Goal: Task Accomplishment & Management: Use online tool/utility

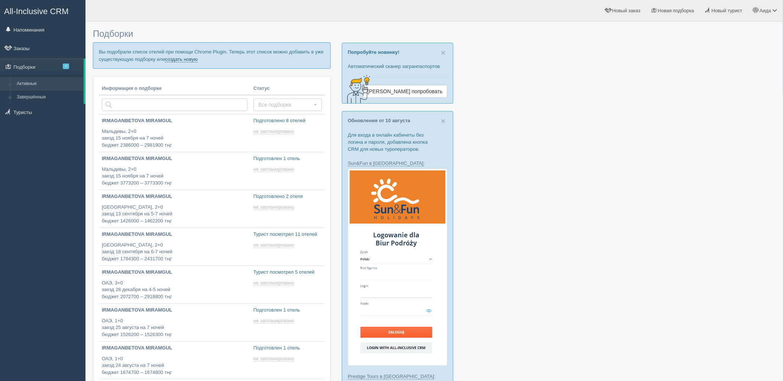
drag, startPoint x: 176, startPoint y: 57, endPoint x: 186, endPoint y: 59, distance: 10.1
click at [176, 57] on link "создать новую" at bounding box center [181, 60] width 33 height 6
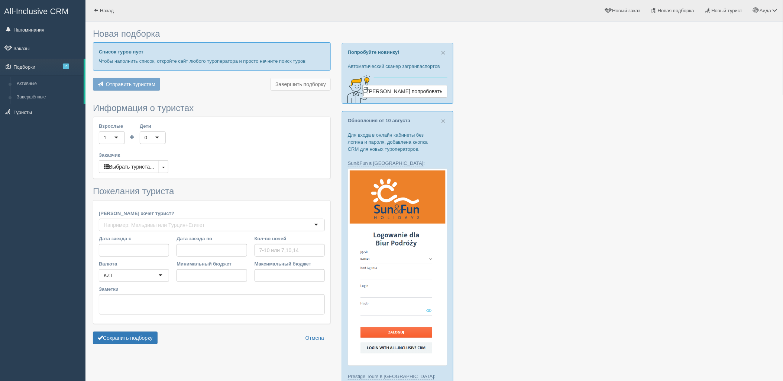
type input "6"
type input "773400"
type input "942100"
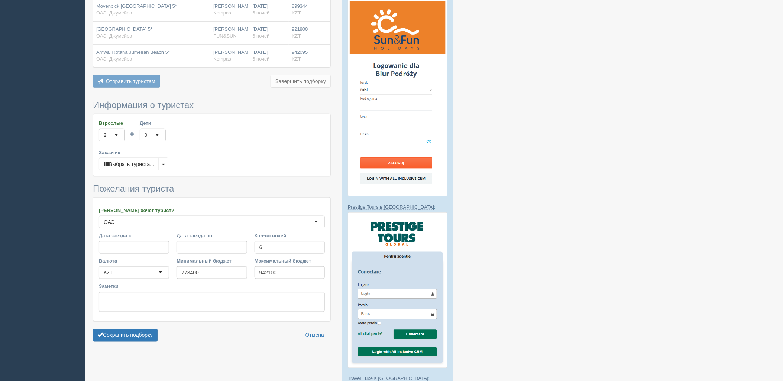
scroll to position [317, 0]
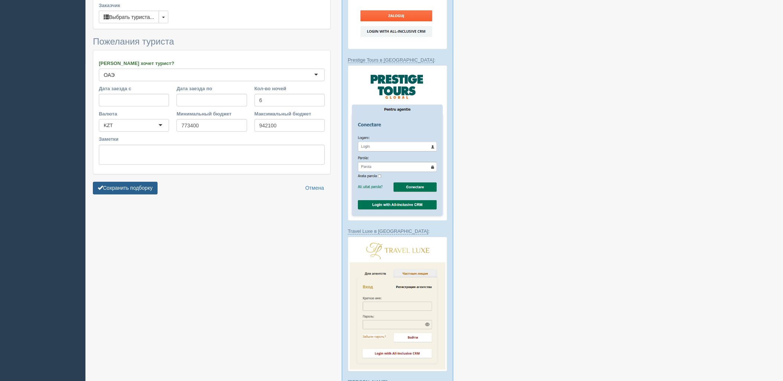
drag, startPoint x: 159, startPoint y: 192, endPoint x: 148, endPoint y: 192, distance: 10.8
click at [158, 192] on div "Сохранить подборку Отмена" at bounding box center [212, 188] width 238 height 13
click at [140, 191] on button "Сохранить подборку" at bounding box center [125, 188] width 65 height 13
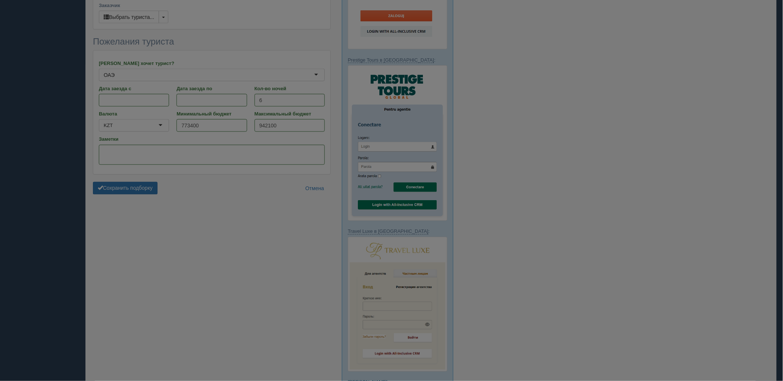
scroll to position [315, 0]
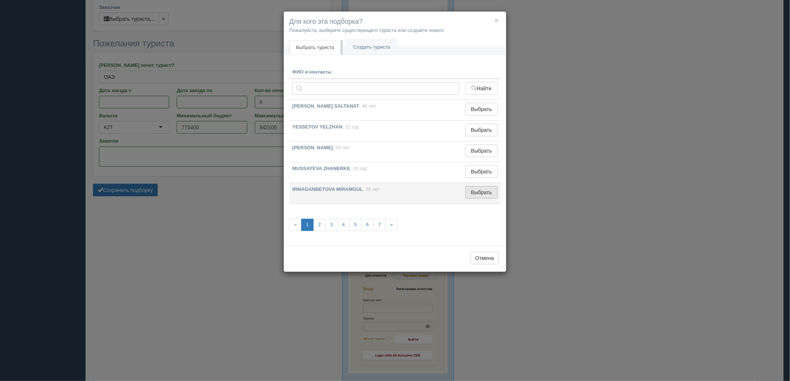
click at [468, 193] on button "Выбрать" at bounding box center [481, 192] width 32 height 13
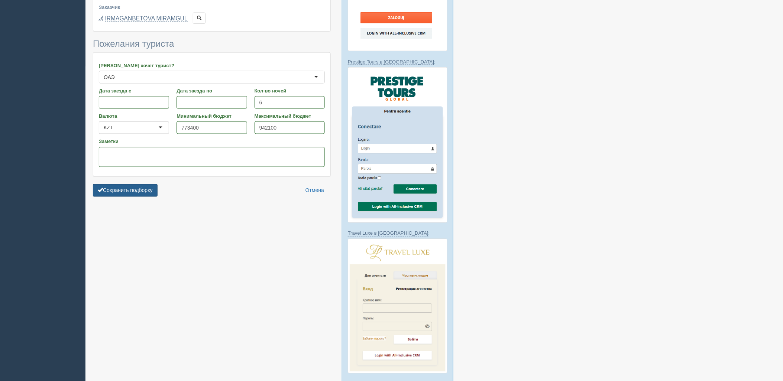
click at [106, 194] on button "Сохранить подборку" at bounding box center [125, 190] width 65 height 13
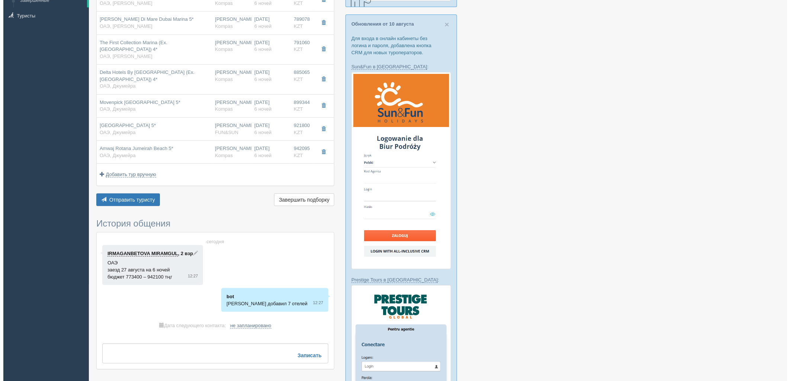
scroll to position [123, 0]
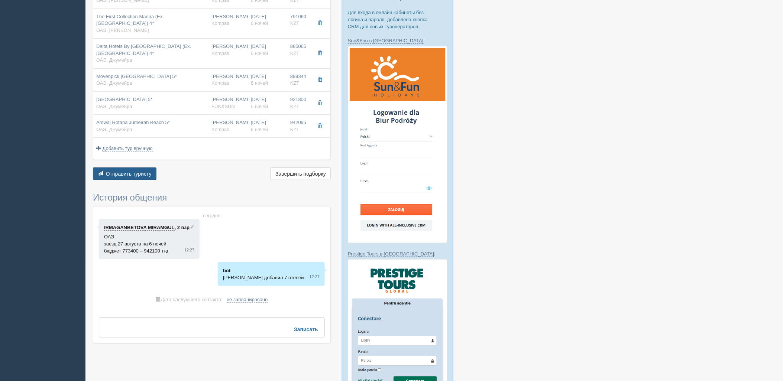
click at [136, 176] on span "Отправить туристу" at bounding box center [129, 174] width 46 height 6
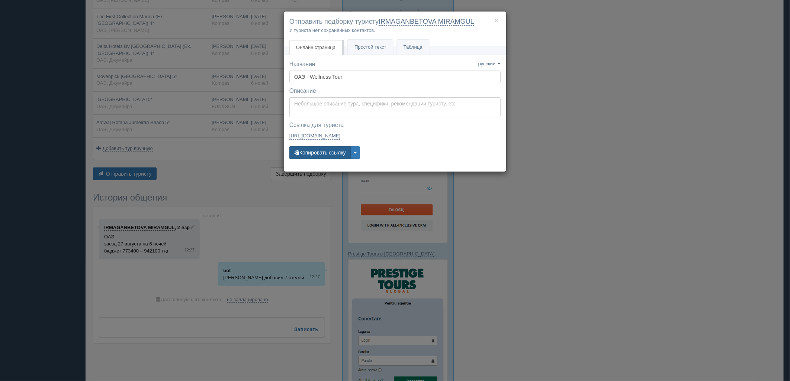
click at [320, 157] on button "Копировать ссылку" at bounding box center [319, 152] width 61 height 13
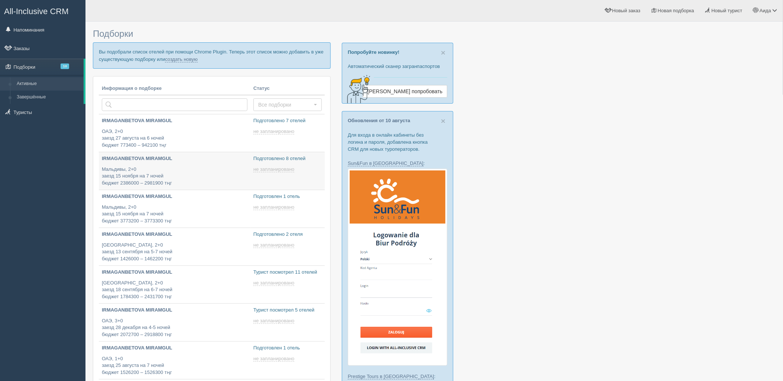
type input "2025-08-17 12:20"
type input "[DATE] 13:25"
click at [194, 62] on p "Вы подобрали список отелей при помощи Chrome Plugin. Теперь этот список можно д…" at bounding box center [212, 55] width 238 height 26
click at [193, 59] on link "создать новую" at bounding box center [181, 60] width 33 height 6
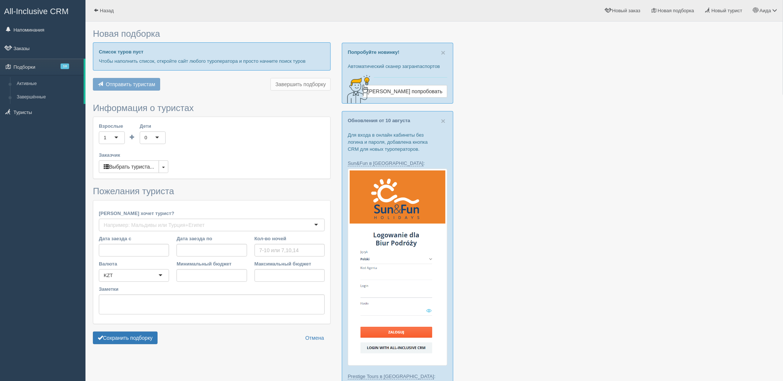
type input "6"
type input "975800"
type input "1458100"
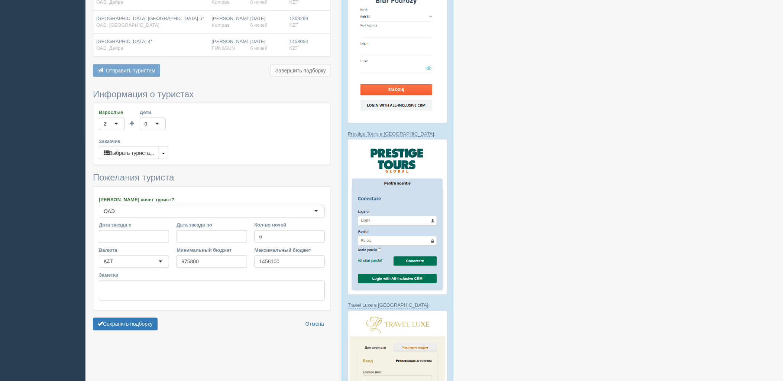
scroll to position [268, 0]
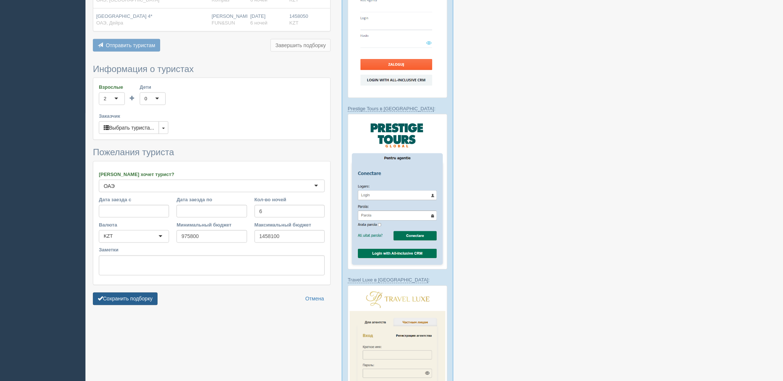
click at [123, 294] on button "Сохранить подборку" at bounding box center [125, 299] width 65 height 13
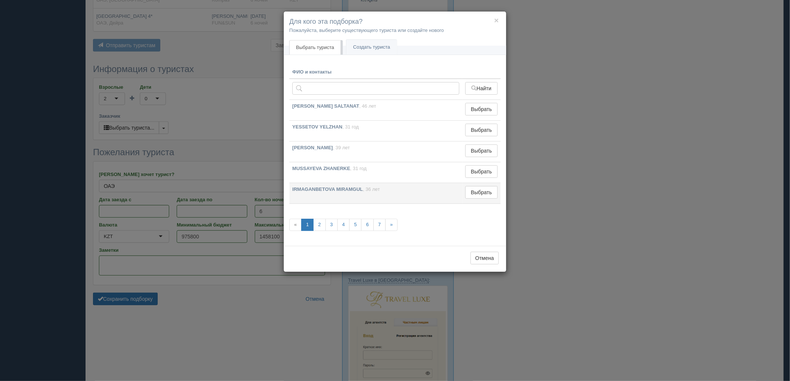
click at [498, 190] on td "Выбрать Выбран" at bounding box center [481, 193] width 38 height 21
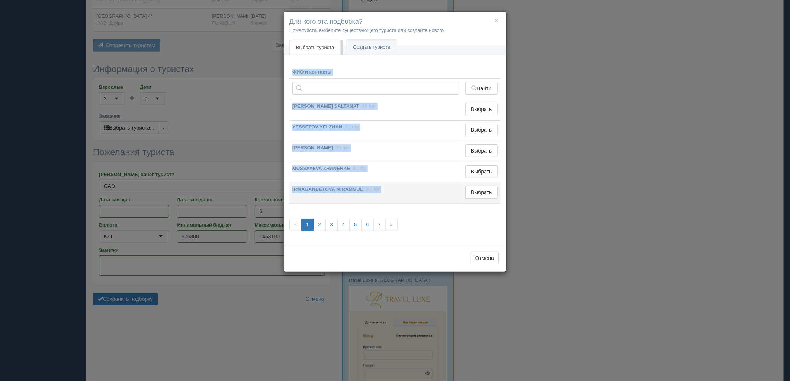
click at [498, 190] on td "Выбрать Выбран" at bounding box center [481, 193] width 38 height 21
click at [495, 190] on button "Выбрать" at bounding box center [481, 192] width 32 height 13
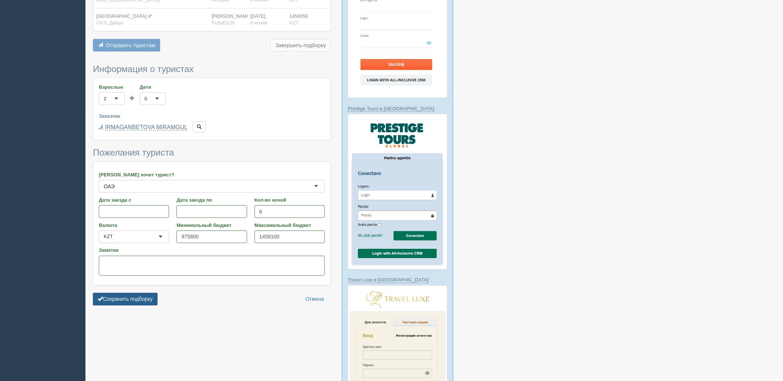
click at [144, 293] on button "Сохранить подборку" at bounding box center [125, 299] width 65 height 13
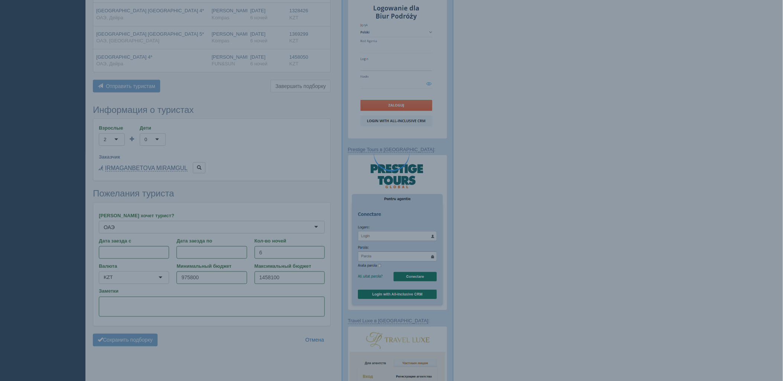
scroll to position [227, 0]
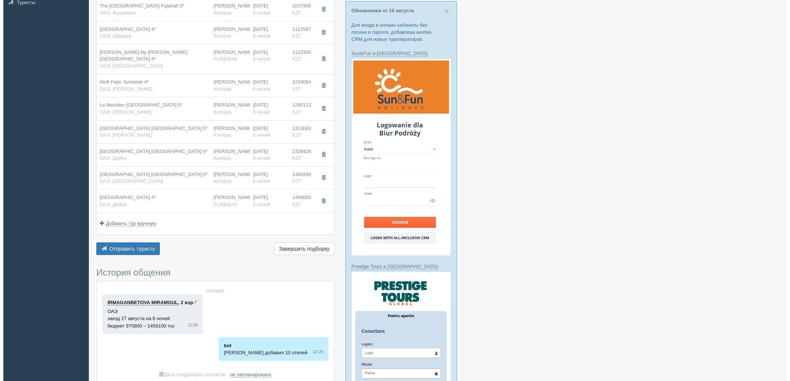
scroll to position [111, 0]
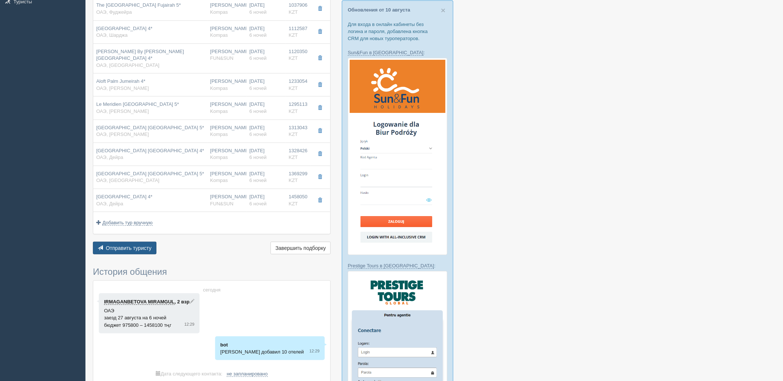
click at [127, 247] on button "Отправить туристу Отправить" at bounding box center [125, 248] width 64 height 13
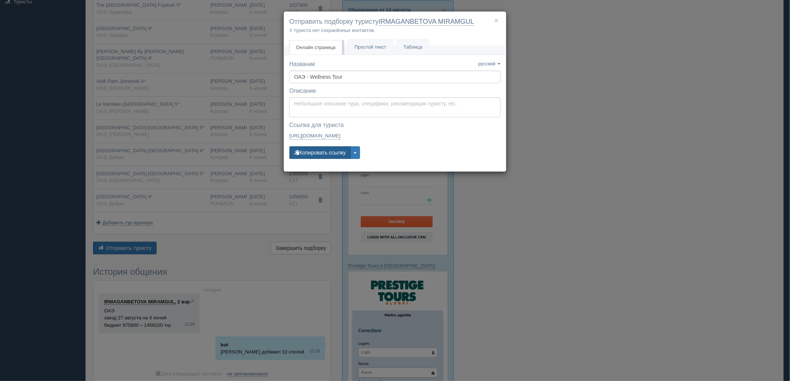
click at [318, 149] on button "Копировать ссылку" at bounding box center [319, 152] width 61 height 13
